Goal: Information Seeking & Learning: Learn about a topic

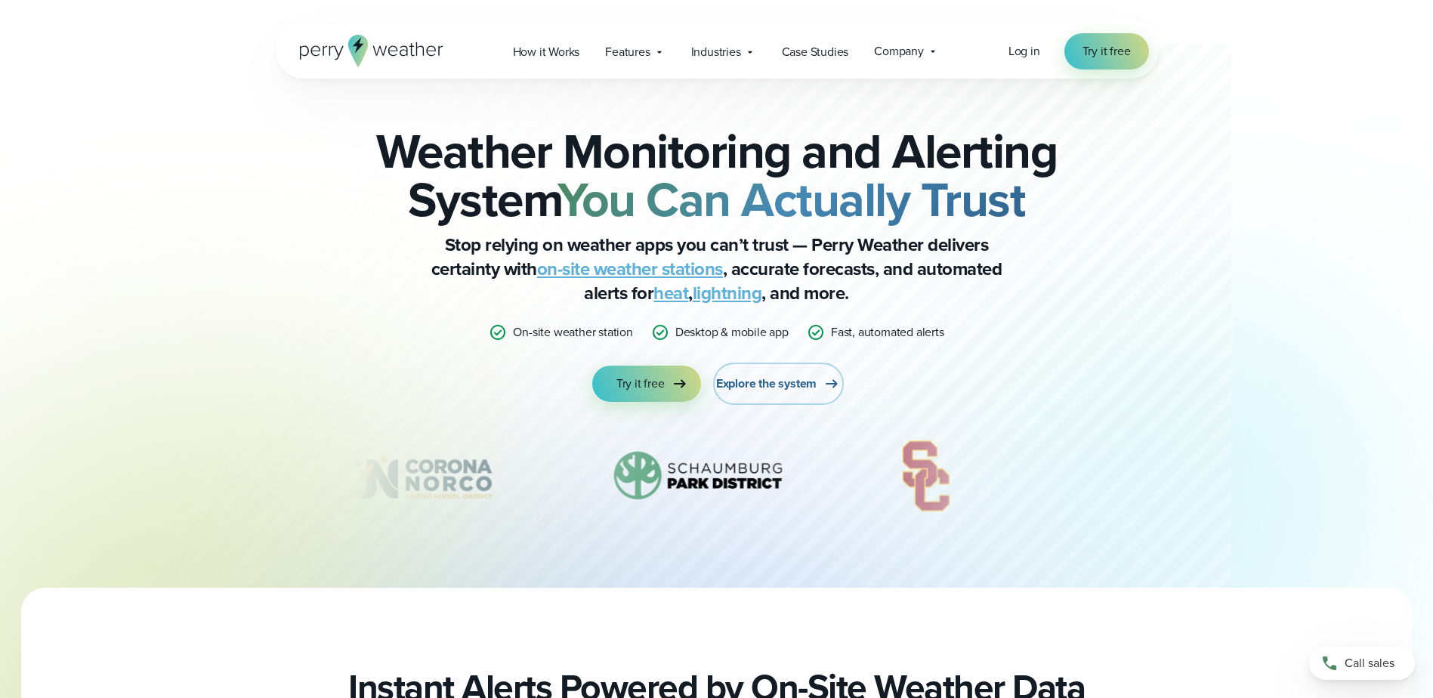
click at [779, 383] on span "Explore the system" at bounding box center [766, 384] width 100 height 18
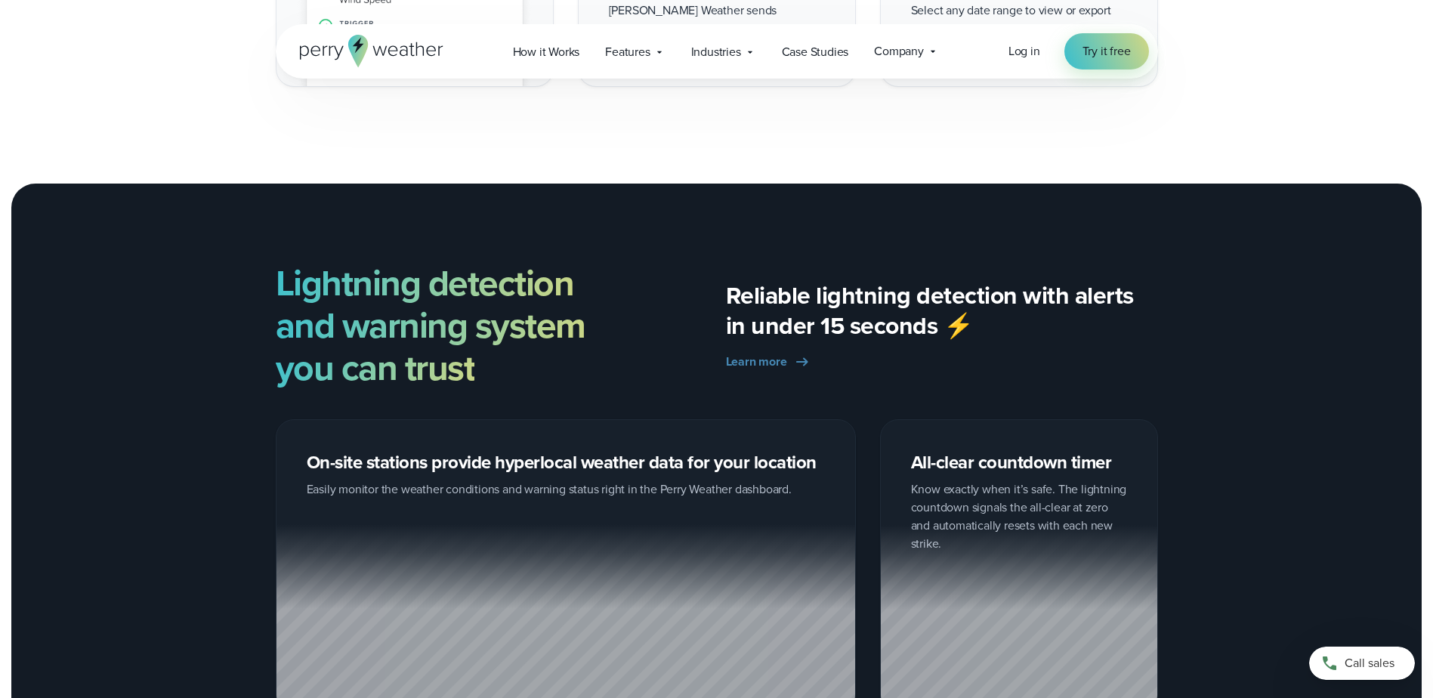
scroll to position [2191, 0]
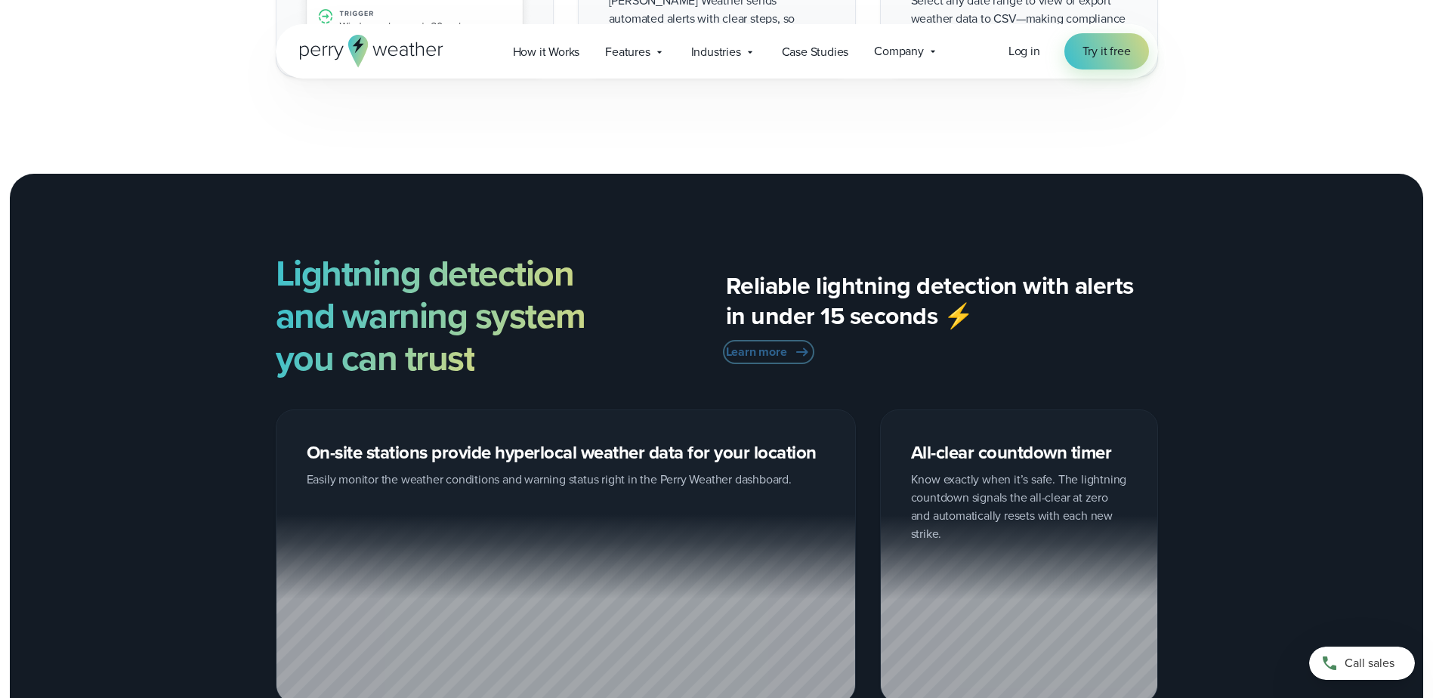
click at [773, 351] on span "Learn more" at bounding box center [756, 352] width 61 height 18
